Goal: Information Seeking & Learning: Understand process/instructions

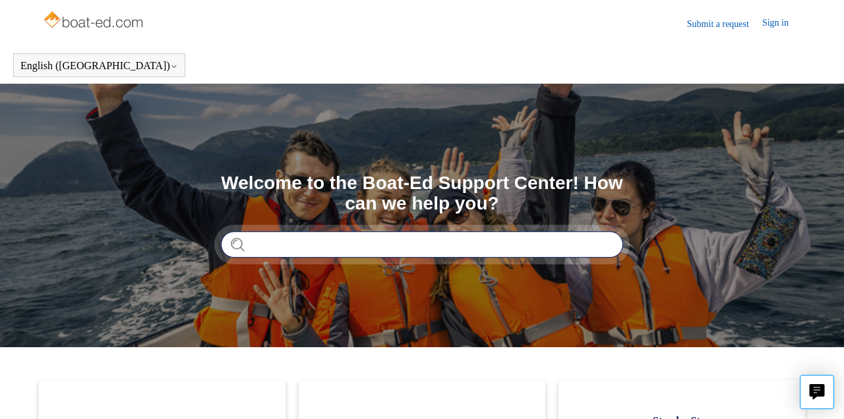
click at [413, 249] on input "Search" at bounding box center [422, 244] width 402 height 26
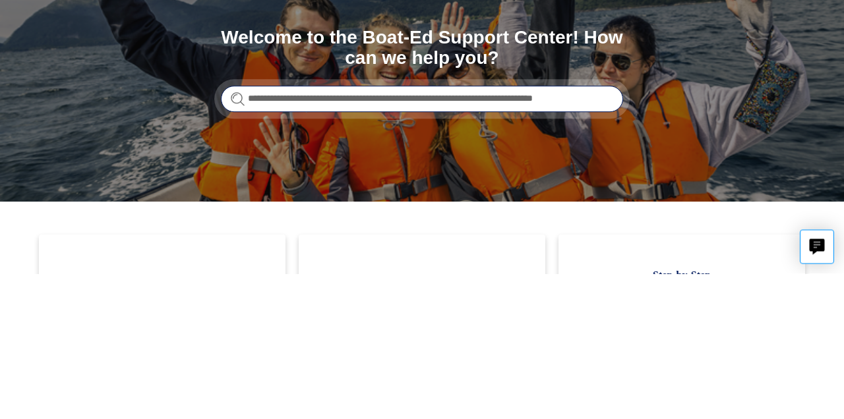
scroll to position [0, 33]
type input "**********"
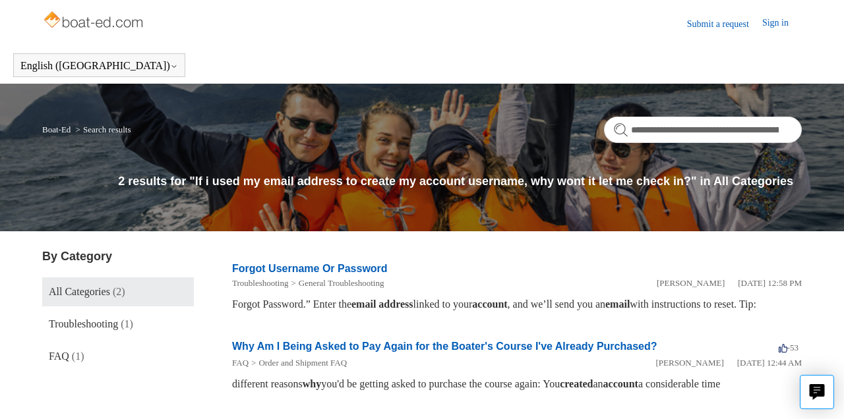
click at [455, 352] on link "Why Am I Being Asked to Pay Again for the Boater's Course I've Already Purchase…" at bounding box center [444, 346] width 425 height 11
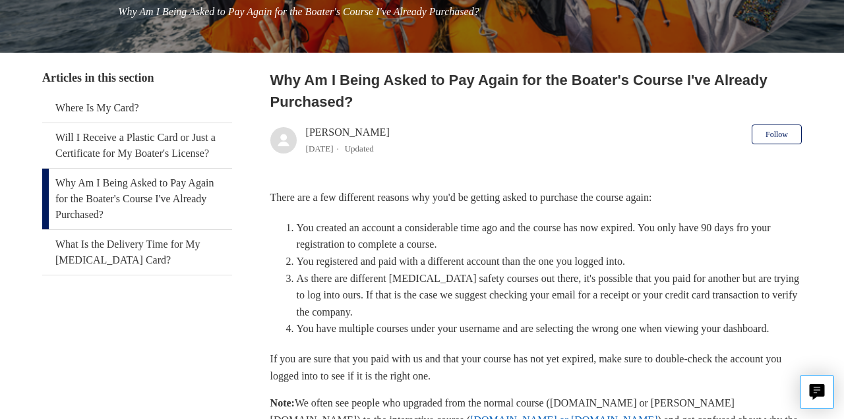
scroll to position [204, 0]
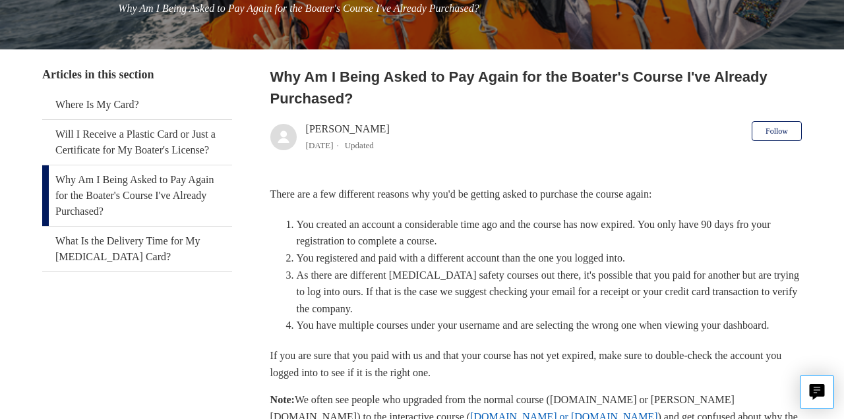
click at [159, 146] on link "Will I Receive a Plastic Card or Just a Certificate for My Boater's License?" at bounding box center [137, 142] width 190 height 45
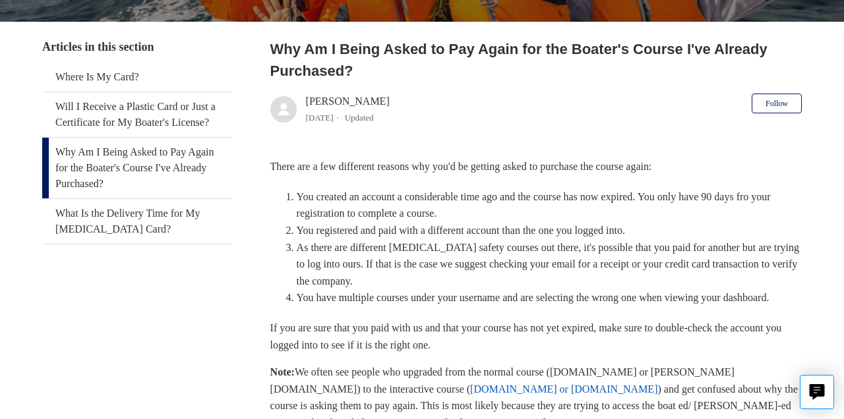
scroll to position [268, 0]
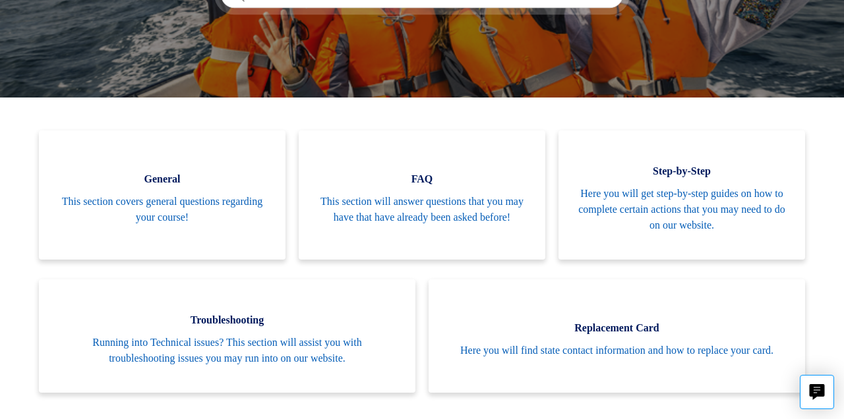
scroll to position [258, 0]
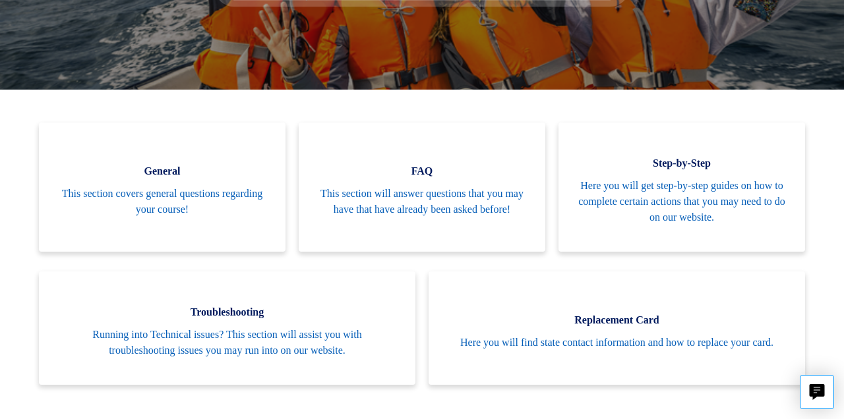
click at [700, 191] on span "Here you will get step-by-step guides on how to complete certain actions that y…" at bounding box center [681, 201] width 207 height 47
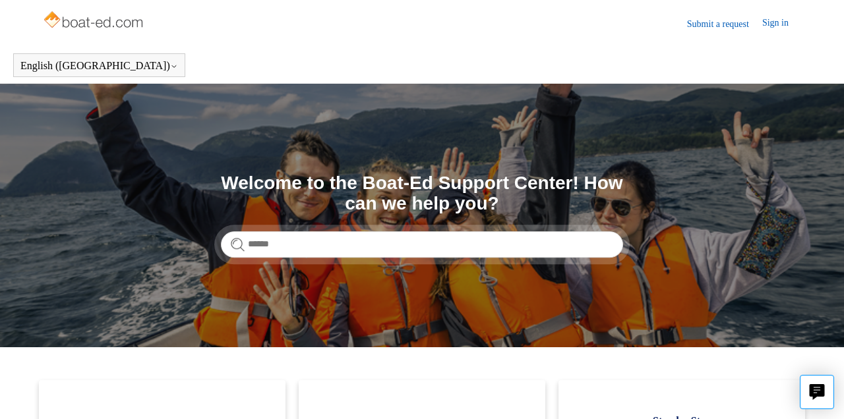
scroll to position [0, 0]
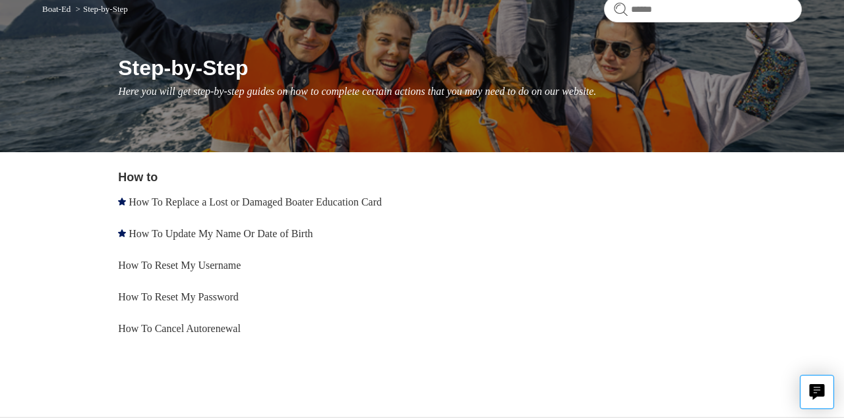
scroll to position [164, 0]
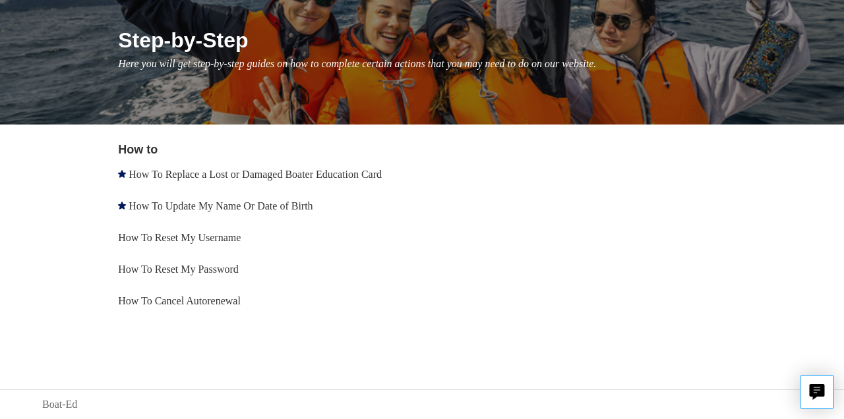
click at [236, 243] on link "How To Reset My Username" at bounding box center [179, 237] width 123 height 11
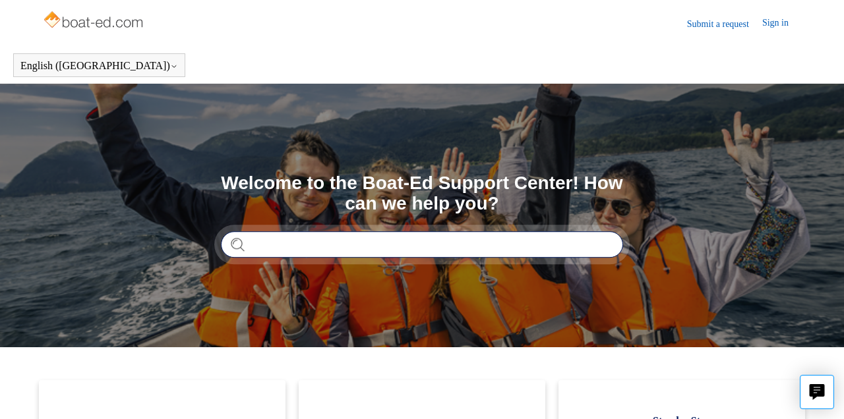
click at [324, 245] on input "Search" at bounding box center [422, 244] width 402 height 26
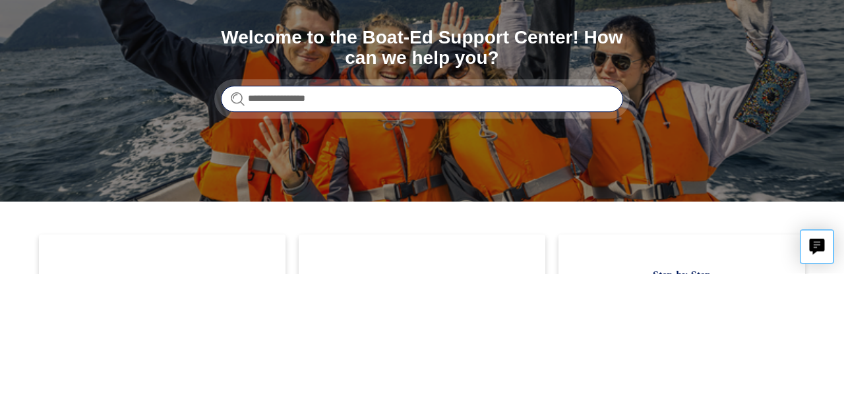
type input "**********"
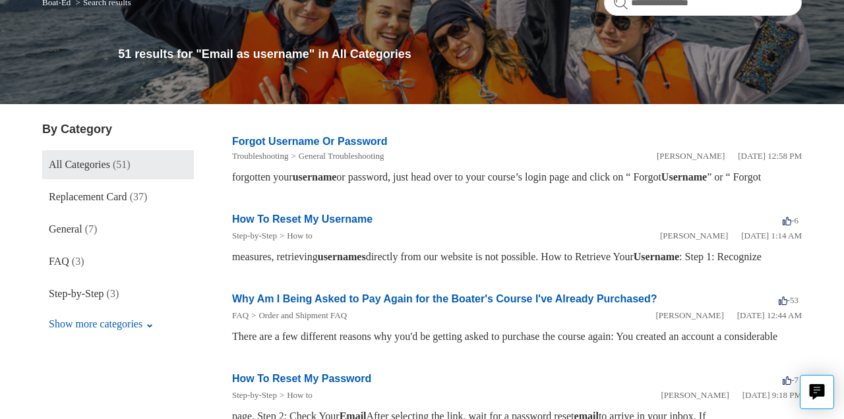
scroll to position [133, 0]
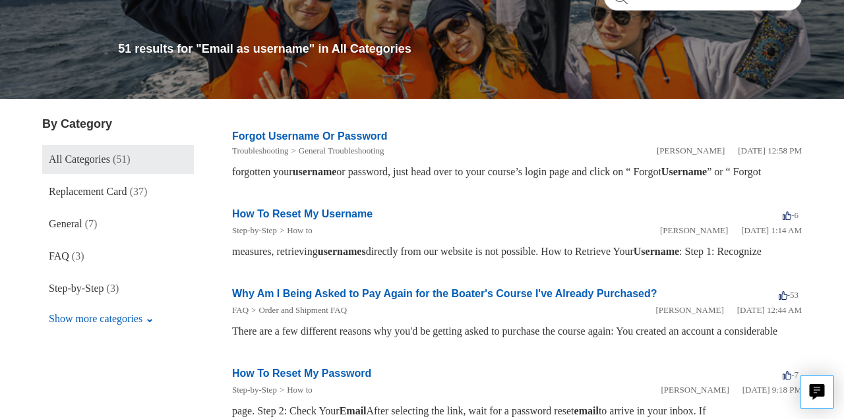
click at [679, 257] on em "Username" at bounding box center [656, 251] width 45 height 11
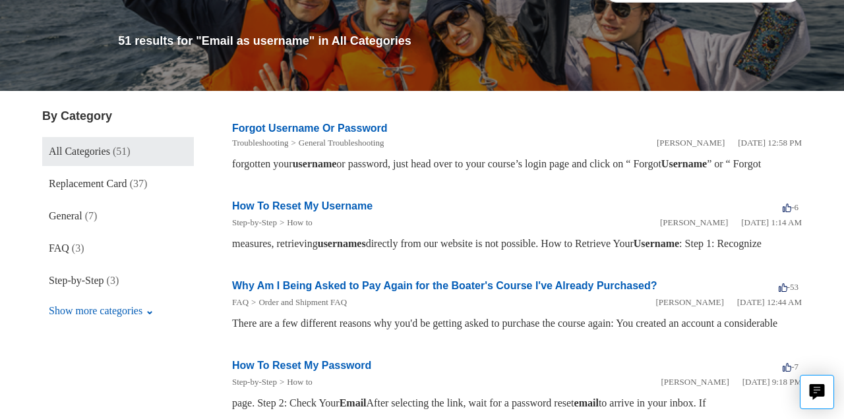
scroll to position [140, 0]
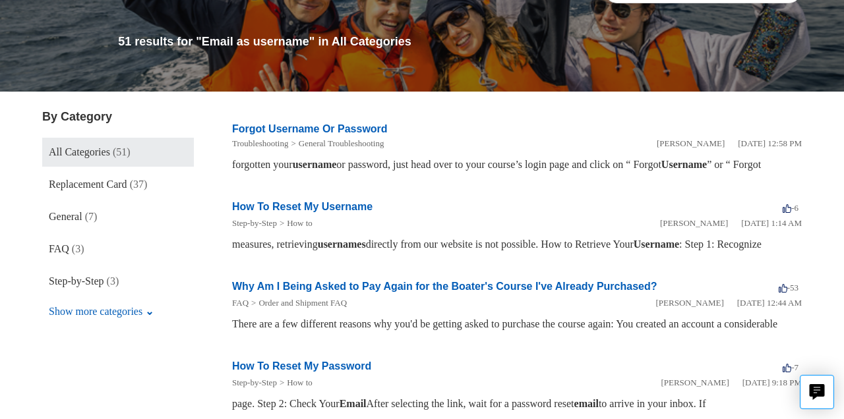
click at [349, 212] on link "How To Reset My Username" at bounding box center [302, 206] width 140 height 11
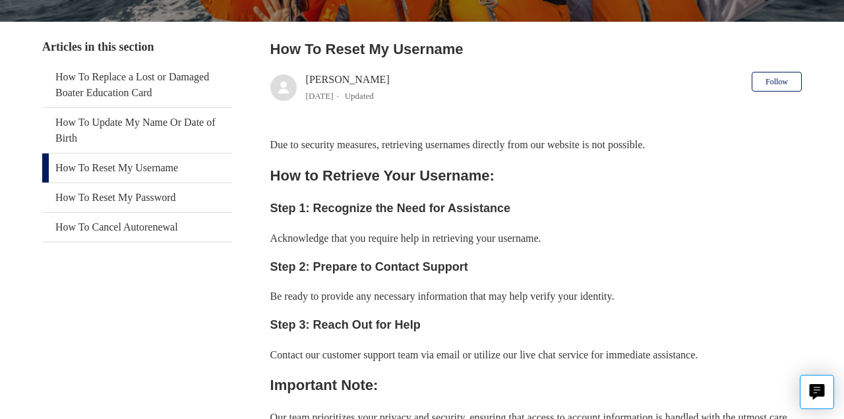
scroll to position [245, 0]
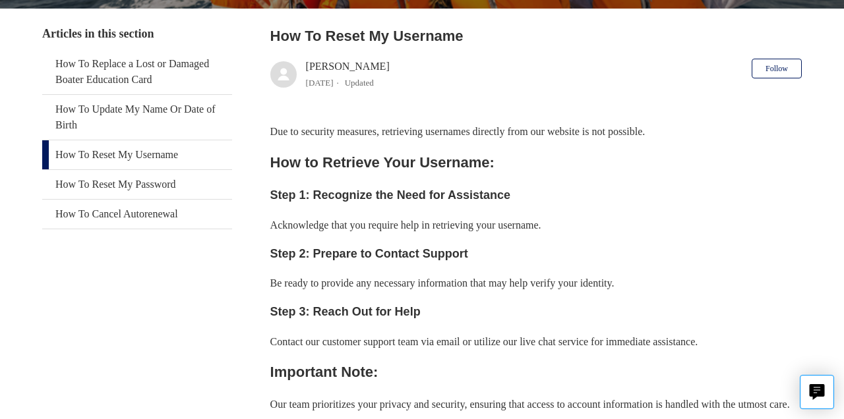
click at [168, 150] on link "How To Reset My Username" at bounding box center [137, 154] width 190 height 29
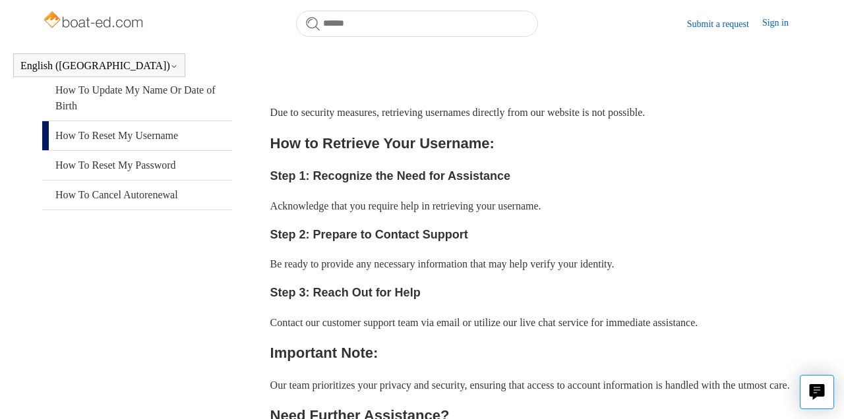
scroll to position [264, 0]
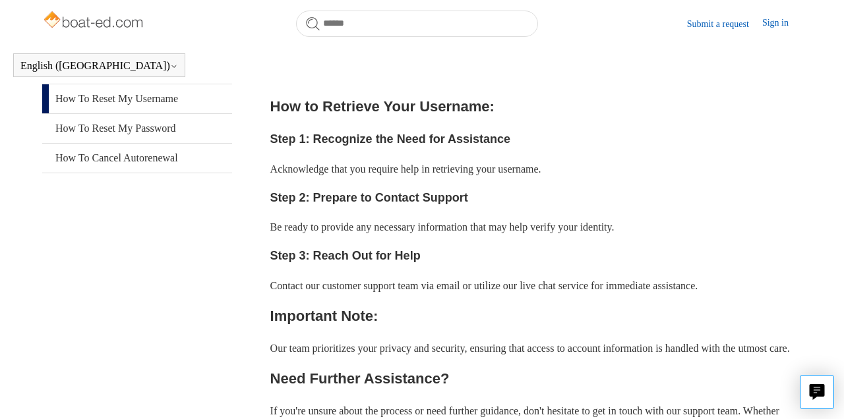
click at [182, 113] on link "How To Reset My Username" at bounding box center [137, 98] width 190 height 29
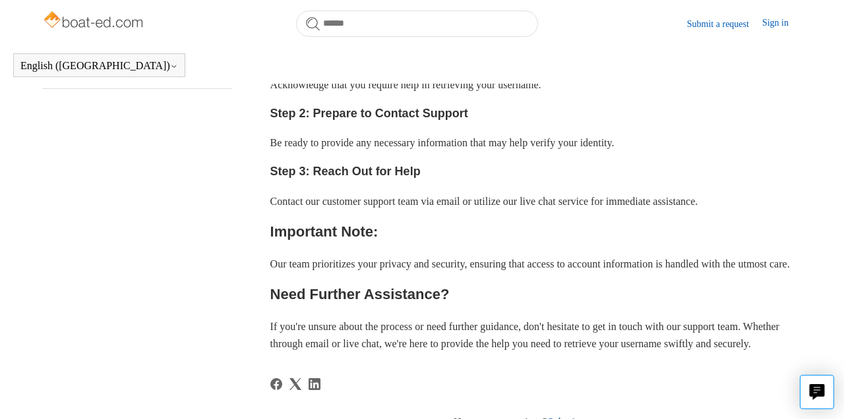
scroll to position [353, 0]
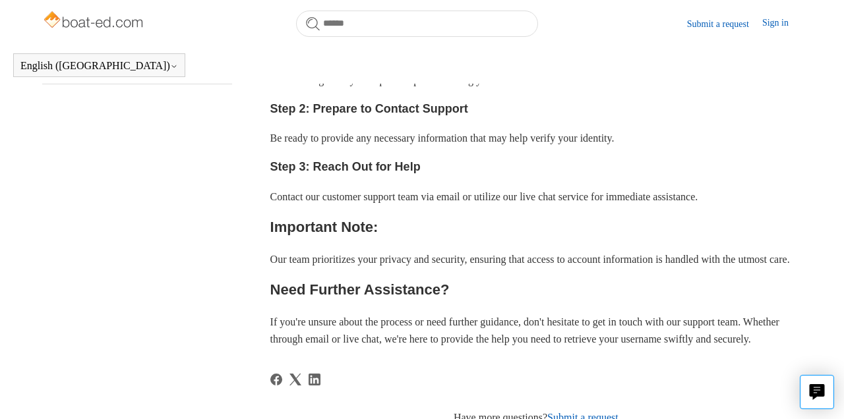
click at [643, 347] on p "If you're unsure about the process or need further guidance, don't hesitate to …" at bounding box center [535, 331] width 531 height 34
click at [384, 301] on h2 "Need Further Assistance?" at bounding box center [535, 289] width 531 height 23
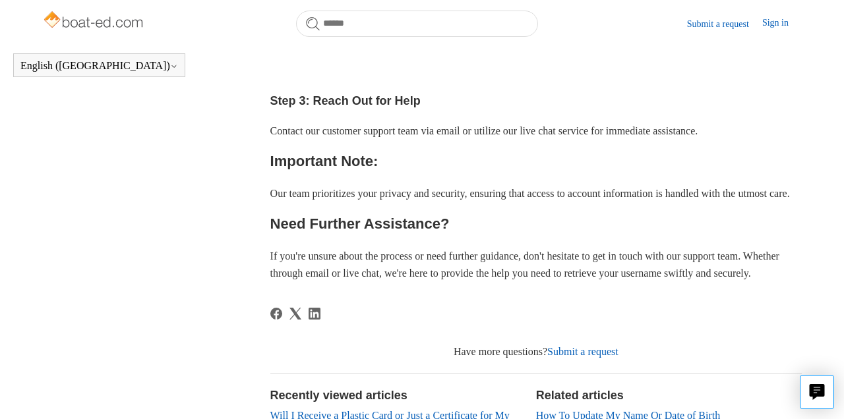
click at [281, 320] on icon "Share this page on Facebook" at bounding box center [276, 314] width 12 height 12
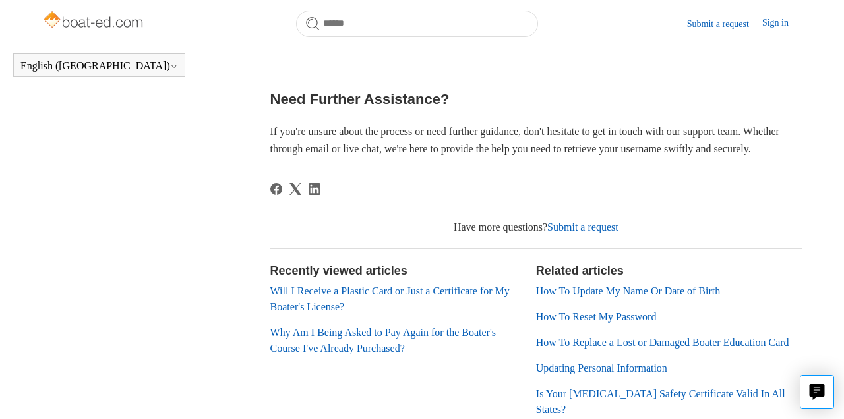
scroll to position [608, 0]
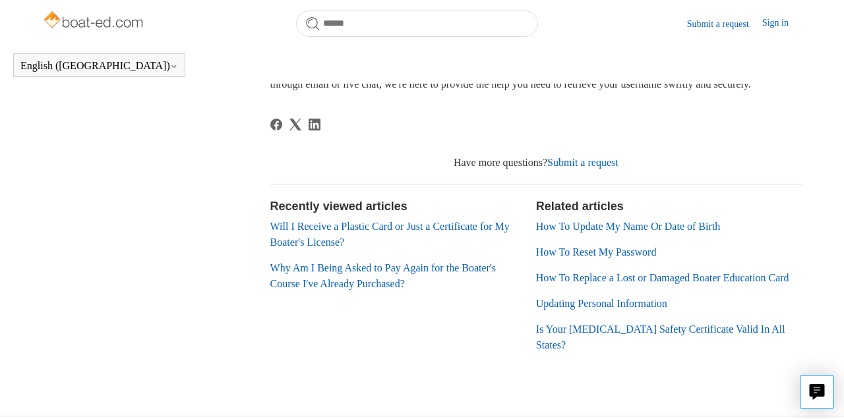
click at [720, 232] on link "How To Update My Name Or Date of Birth" at bounding box center [628, 226] width 184 height 11
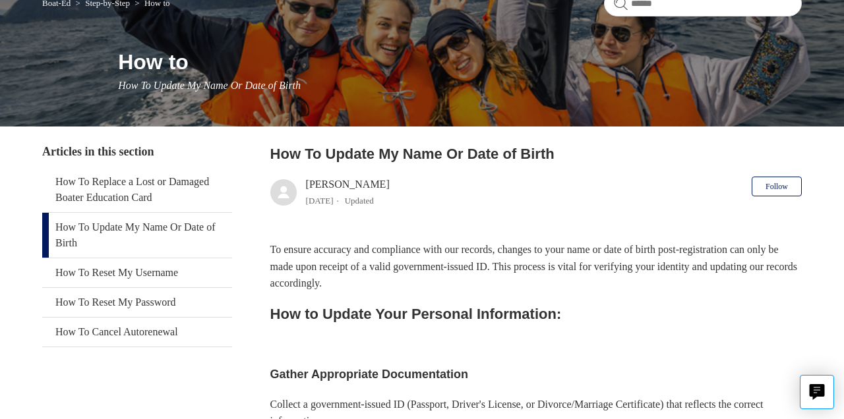
scroll to position [135, 0]
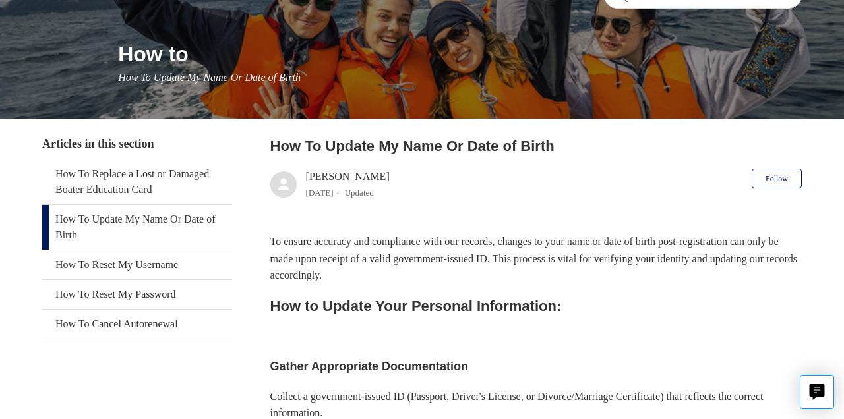
click at [157, 273] on link "How To Reset My Username" at bounding box center [137, 265] width 190 height 29
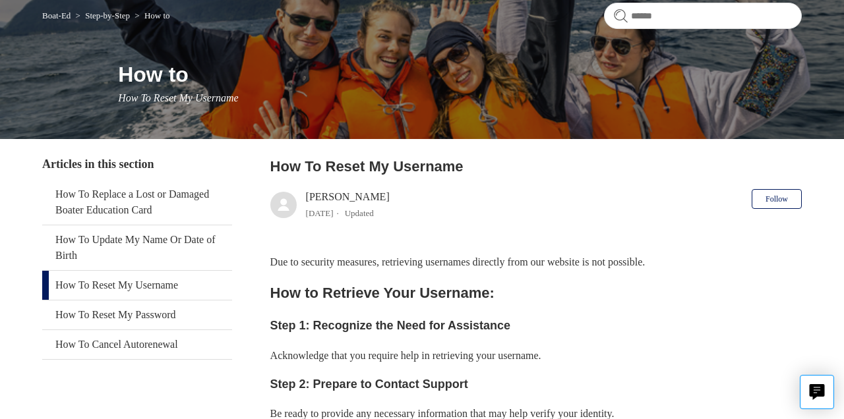
scroll to position [119, 0]
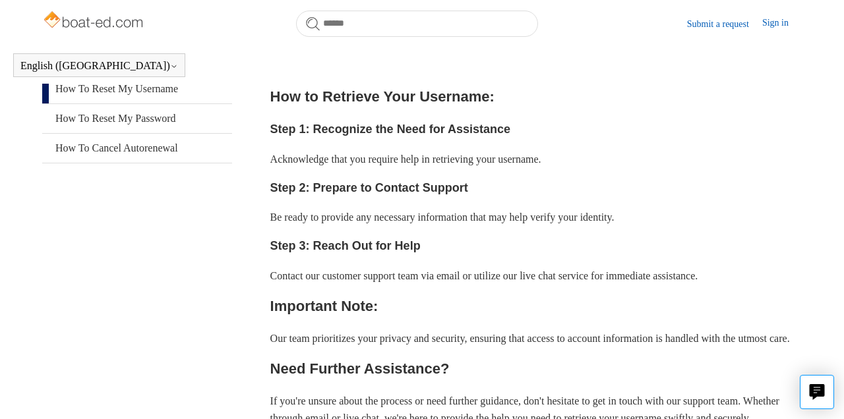
click at [415, 235] on div "Due to security measures, retrieving usernames directly from our website is not…" at bounding box center [535, 241] width 531 height 369
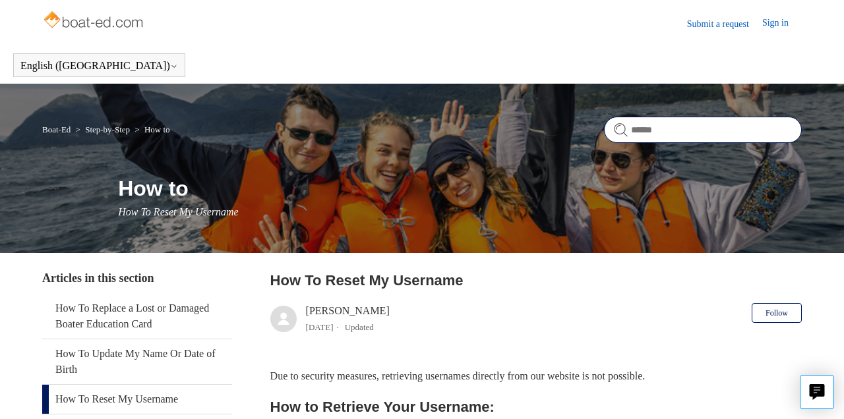
click at [671, 127] on input "Search" at bounding box center [703, 130] width 198 height 26
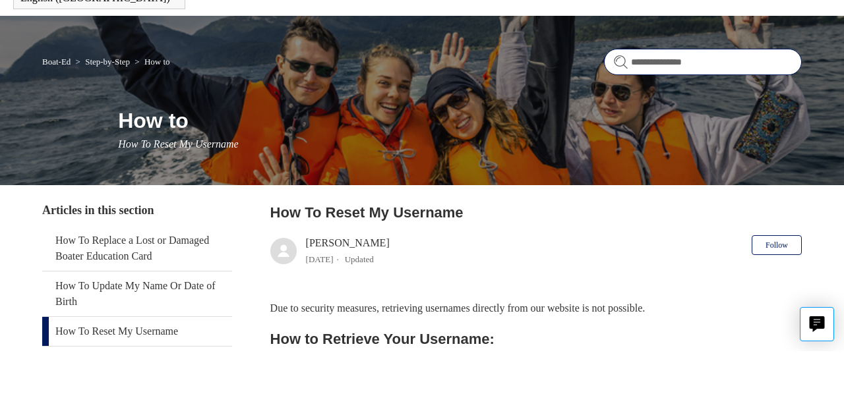
click at [729, 125] on input "**********" at bounding box center [703, 130] width 198 height 26
type input "**********"
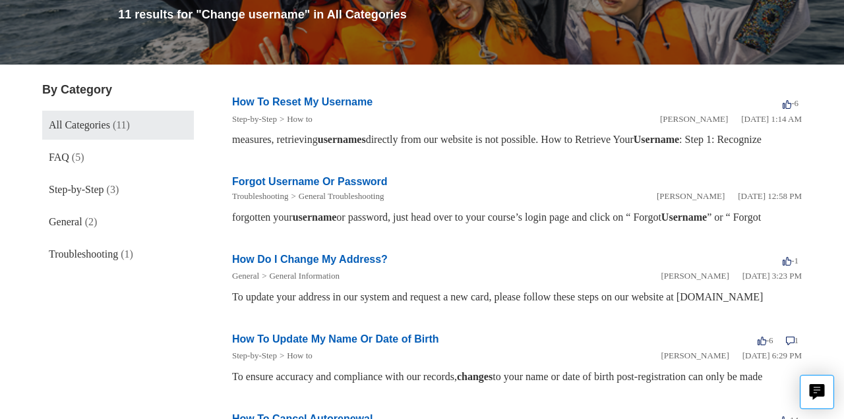
scroll to position [187, 0]
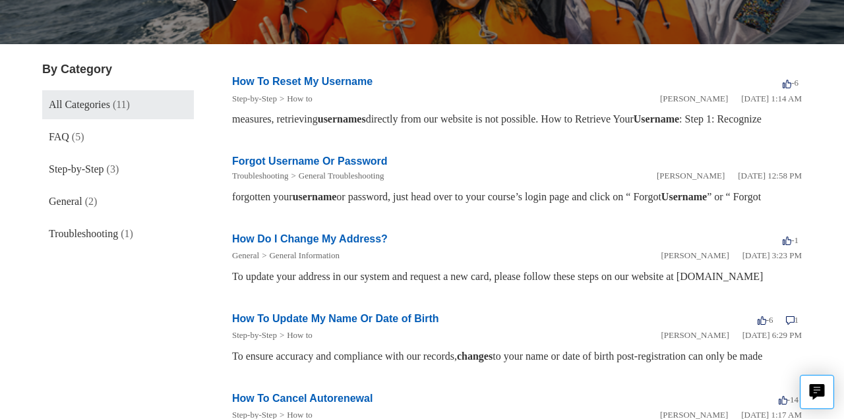
click at [356, 245] on link "How Do I Change My Address?" at bounding box center [310, 238] width 156 height 11
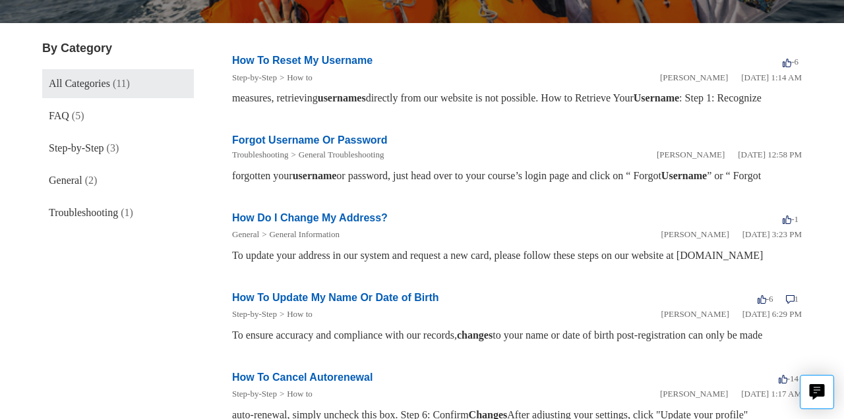
scroll to position [251, 0]
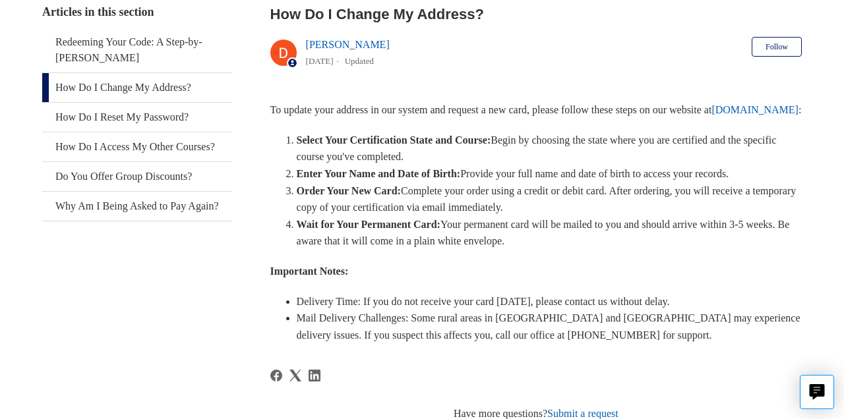
scroll to position [229, 0]
